Goal: Information Seeking & Learning: Check status

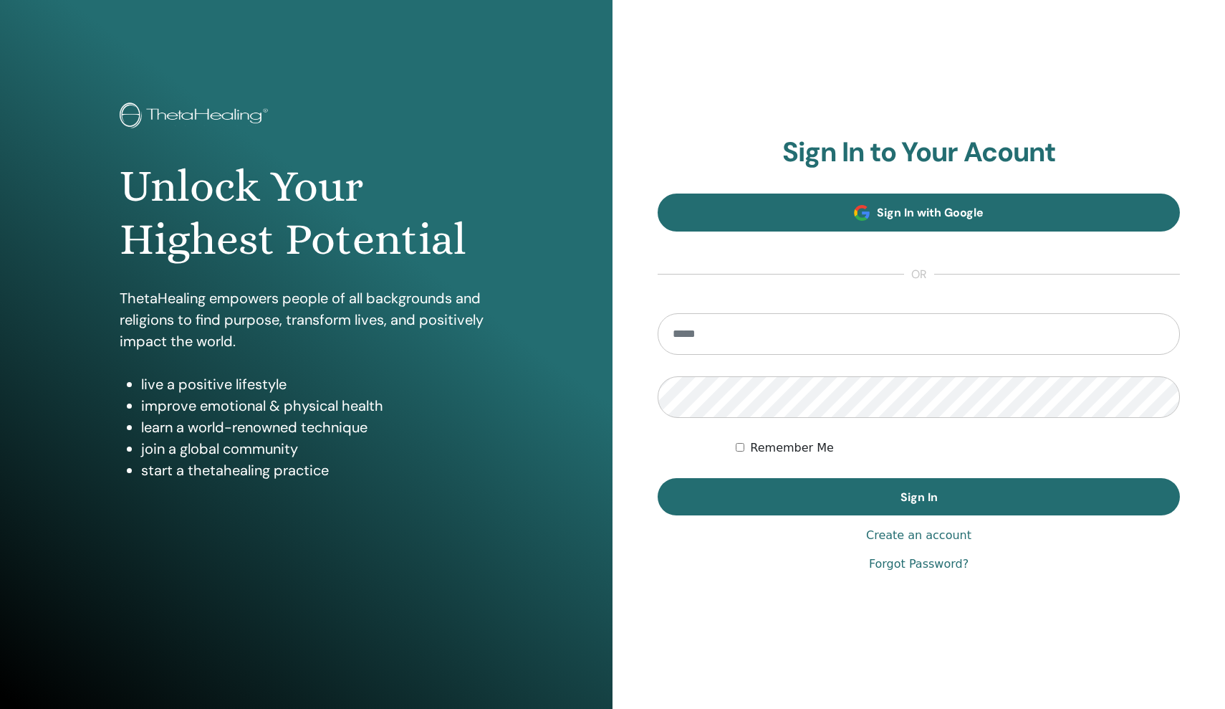
click at [883, 221] on link "Sign In with Google" at bounding box center [919, 212] width 522 height 38
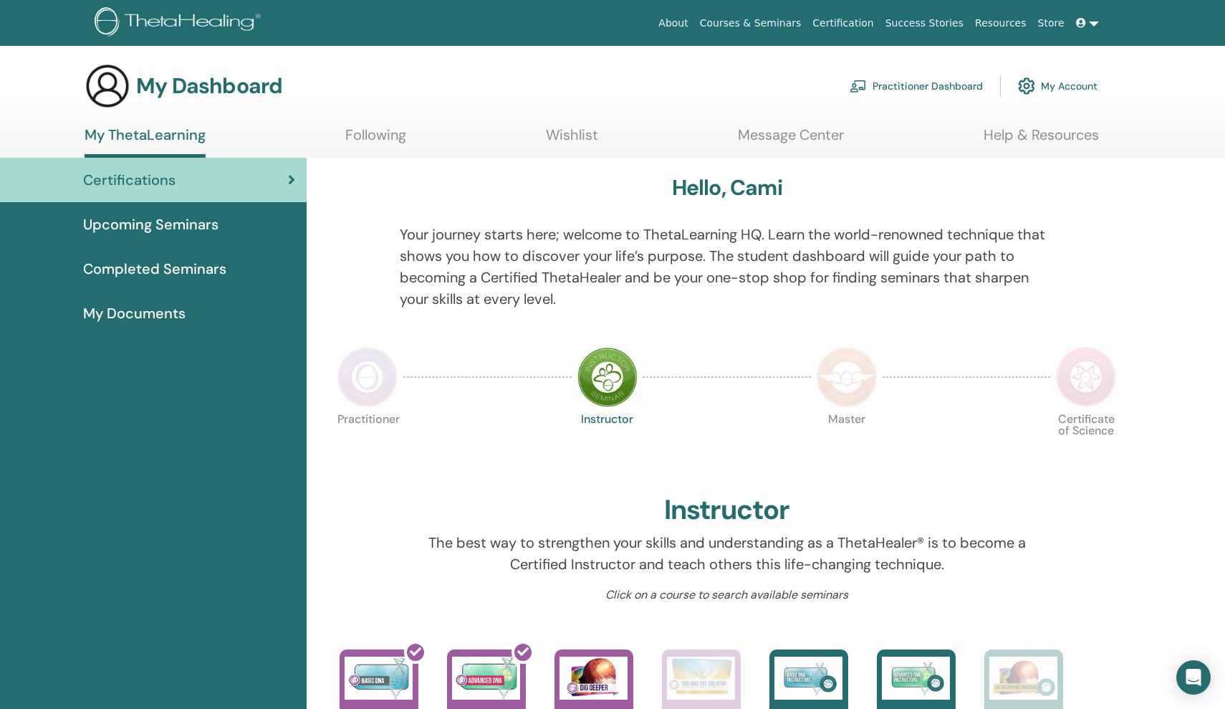
click at [168, 232] on span "Upcoming Seminars" at bounding box center [150, 224] width 135 height 21
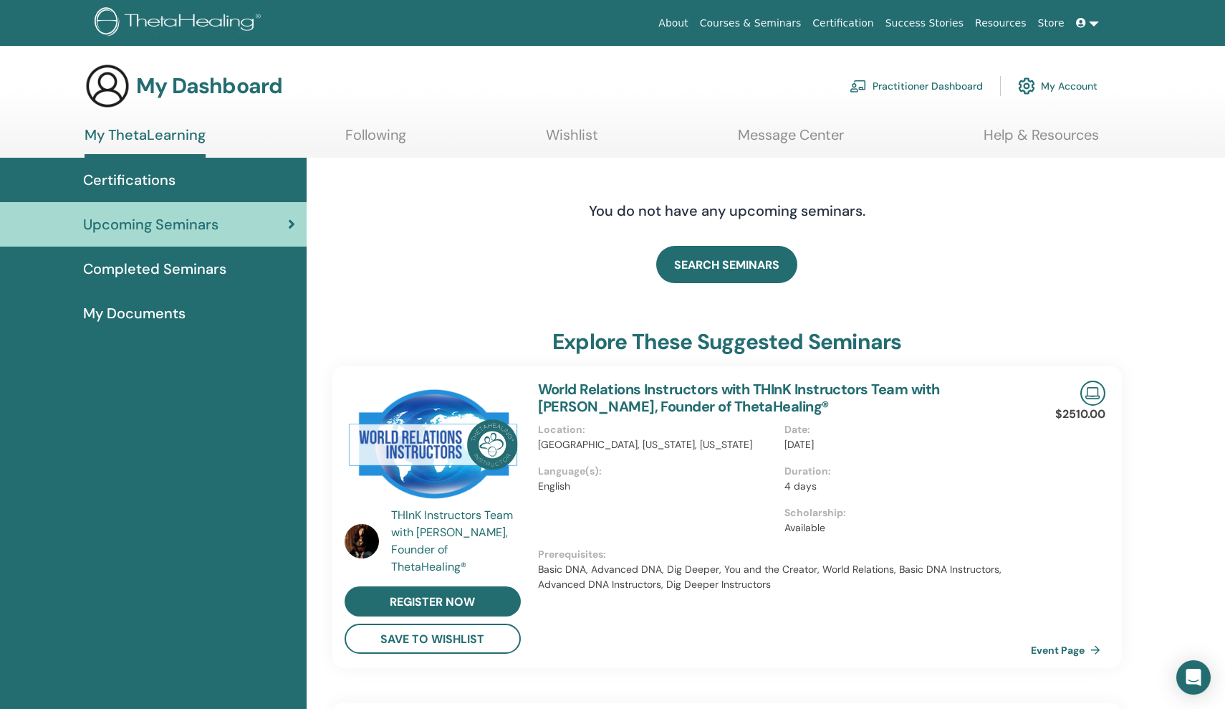
click at [207, 273] on span "Completed Seminars" at bounding box center [154, 268] width 143 height 21
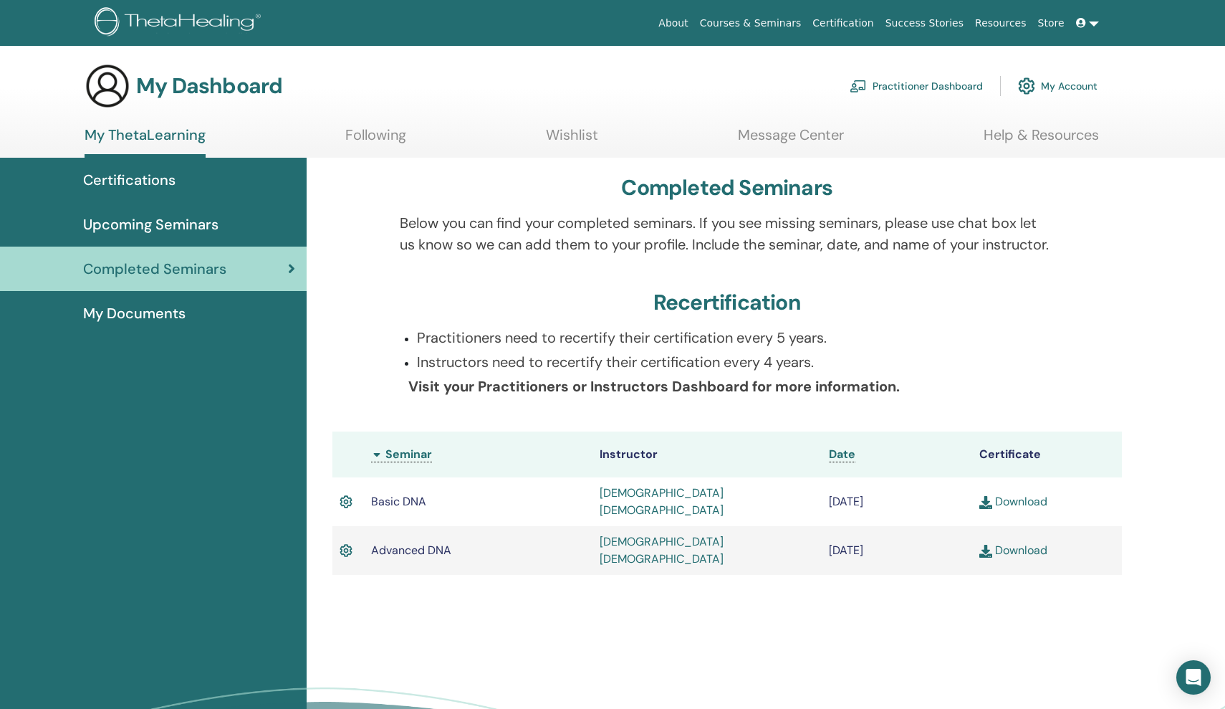
click at [161, 180] on span "Certifications" at bounding box center [129, 179] width 92 height 21
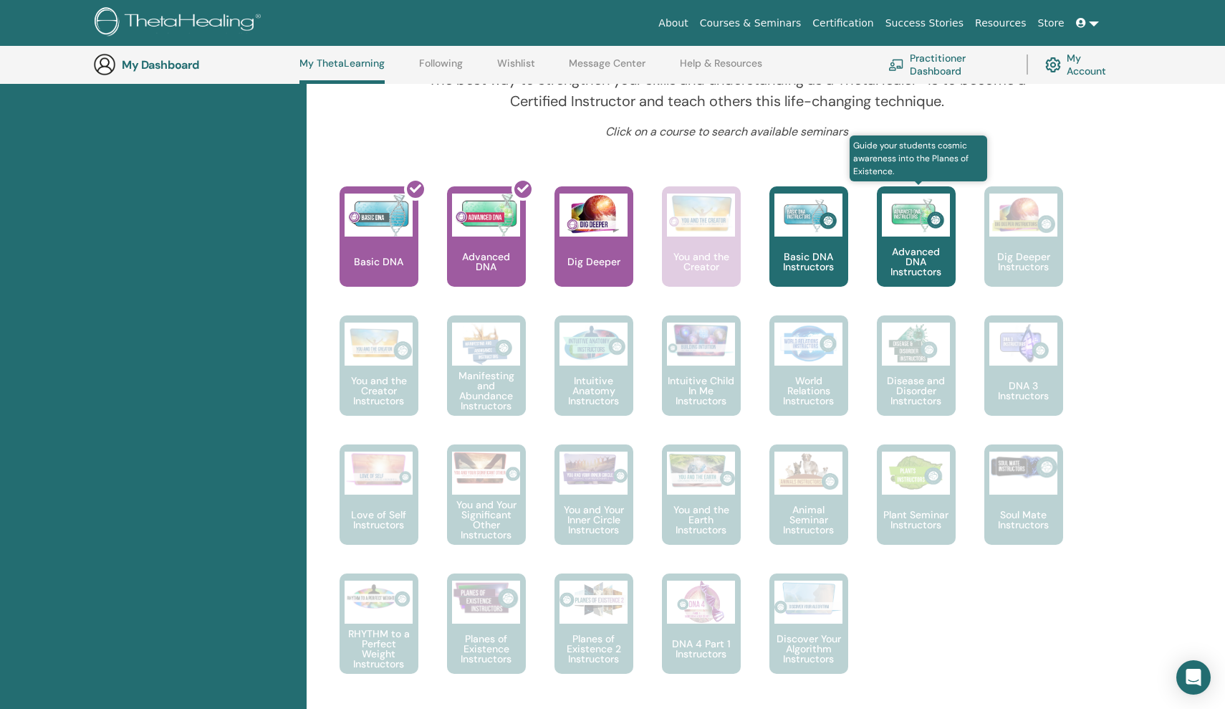
scroll to position [501, 0]
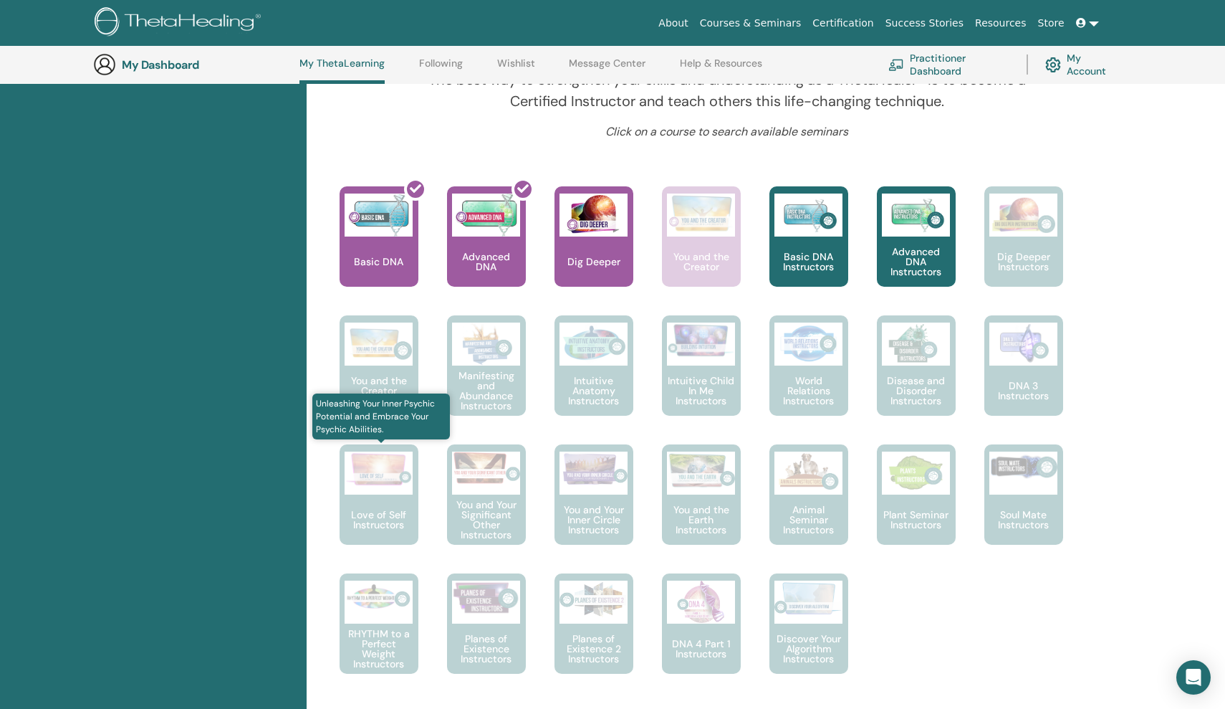
click at [364, 492] on div at bounding box center [379, 472] width 68 height 43
